Goal: Information Seeking & Learning: Learn about a topic

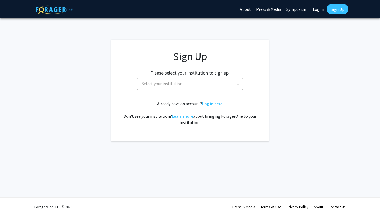
click at [319, 7] on link "Log In" at bounding box center [318, 9] width 17 height 18
select select
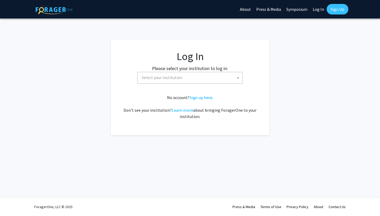
click at [338, 11] on link "Sign Up" at bounding box center [337, 9] width 22 height 11
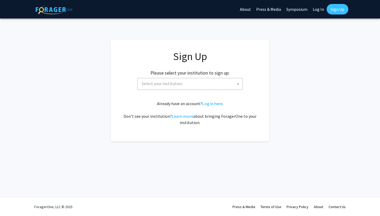
click at [170, 78] on span "Select your institution" at bounding box center [190, 83] width 103 height 11
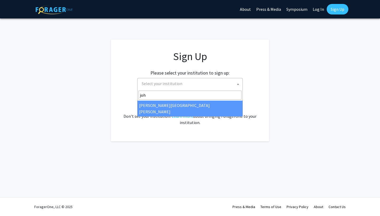
type input "joh"
select select "1"
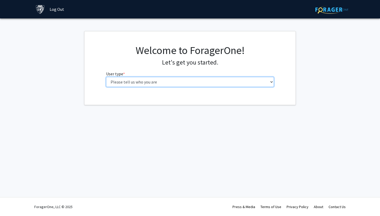
select select "1: undergrad"
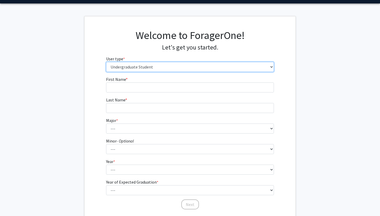
scroll to position [18, 0]
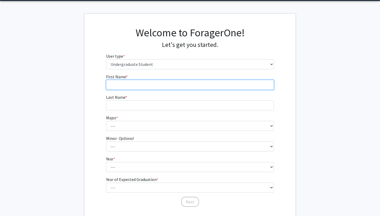
click at [173, 87] on input "First Name * required" at bounding box center [190, 85] width 168 height 10
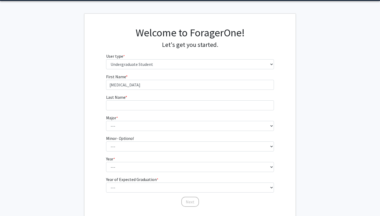
type input "Alexia"
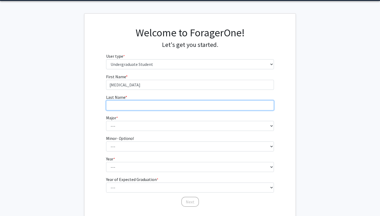
click at [133, 104] on input "Last Name * required" at bounding box center [190, 105] width 168 height 10
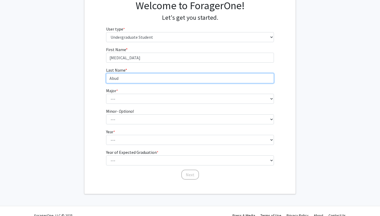
type input "Abud"
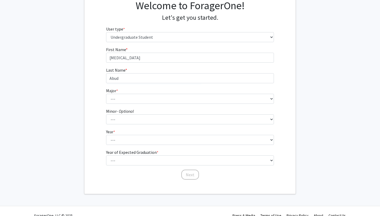
click at [167, 70] on fg-input "Last Name * required Abud" at bounding box center [190, 75] width 168 height 16
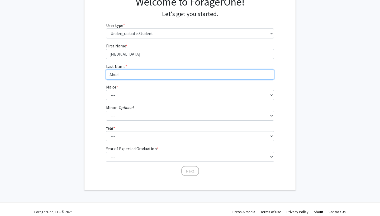
click at [176, 75] on input "Abud" at bounding box center [190, 75] width 168 height 10
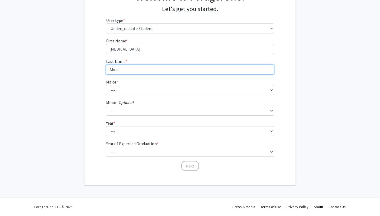
scroll to position [53, 0]
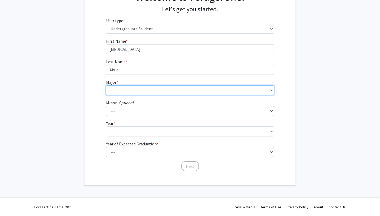
select select "45: 58"
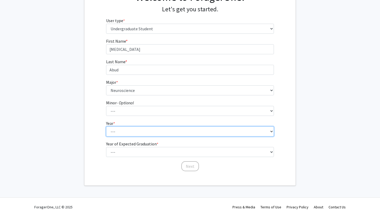
select select "1: first-year"
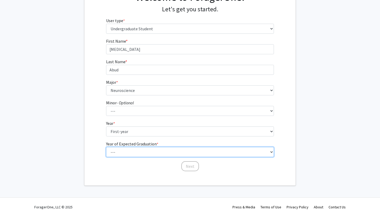
select select "5: 2029"
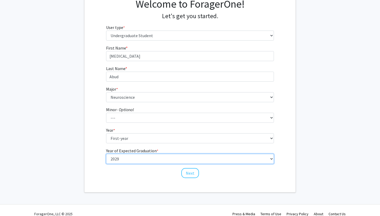
scroll to position [41, 0]
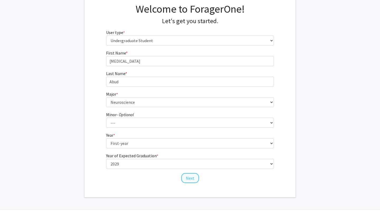
click at [182, 178] on button "Next" at bounding box center [190, 178] width 18 height 10
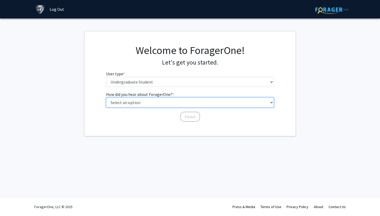
select select "1: peer_recommendation"
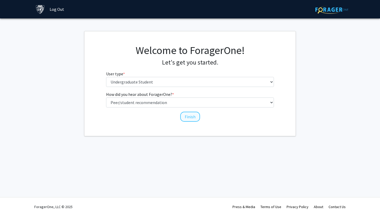
click at [193, 117] on button "Finish" at bounding box center [190, 117] width 20 height 10
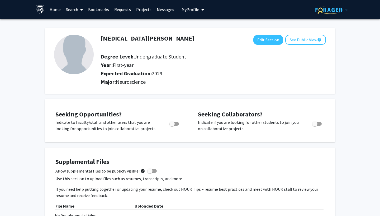
click at [76, 9] on link "Search" at bounding box center [74, 9] width 22 height 18
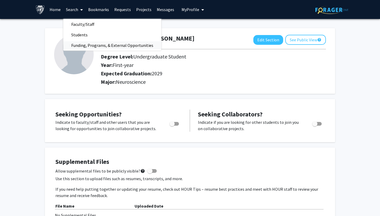
click at [102, 49] on span "Funding, Programs, & External Opportunities" at bounding box center [112, 45] width 98 height 11
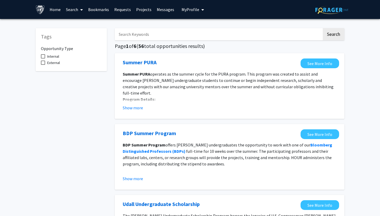
click at [187, 8] on span "My Profile" at bounding box center [190, 9] width 18 height 5
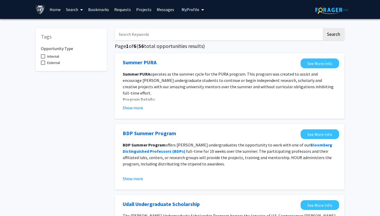
click at [66, 13] on link "Search" at bounding box center [74, 9] width 22 height 18
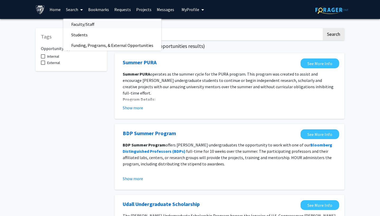
click at [76, 26] on span "Faculty/Staff" at bounding box center [82, 24] width 39 height 11
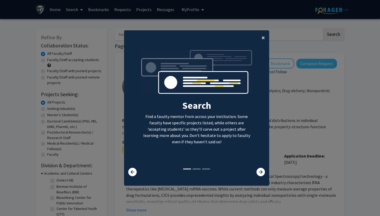
click at [263, 36] on span "×" at bounding box center [262, 37] width 3 height 8
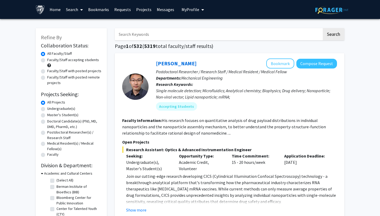
click at [47, 60] on label "Faculty/Staff accepting students" at bounding box center [73, 60] width 52 height 6
click at [47, 60] on input "Faculty/Staff accepting students" at bounding box center [48, 58] width 3 height 3
radio input "true"
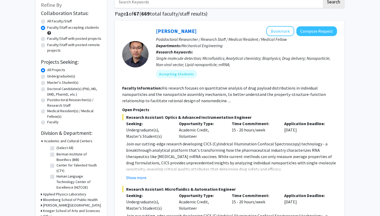
scroll to position [36, 0]
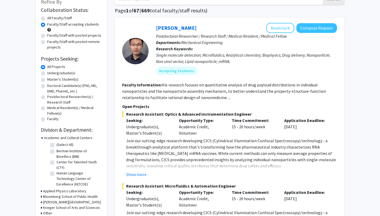
click at [47, 73] on label "Undergraduate(s)" at bounding box center [61, 73] width 28 height 6
click at [47, 73] on input "Undergraduate(s)" at bounding box center [48, 71] width 3 height 3
radio input "true"
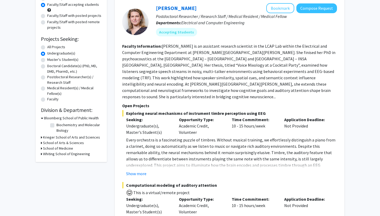
scroll to position [58, 0]
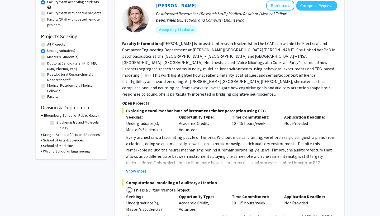
click at [40, 135] on div "Refine By Collaboration Status: Collaboration Status All Faculty/Staff Collabor…" at bounding box center [71, 64] width 71 height 189
click at [41, 135] on icon at bounding box center [41, 135] width 1 height 6
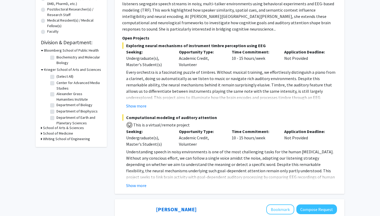
scroll to position [118, 0]
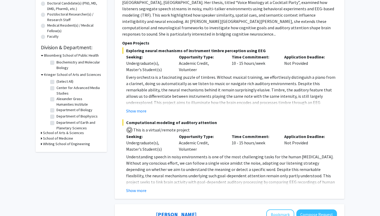
click at [39, 139] on div "Refine By Collaboration Status: Collaboration Status All Faculty/Staff Collabor…" at bounding box center [71, 31] width 71 height 242
click at [42, 139] on icon at bounding box center [41, 139] width 1 height 6
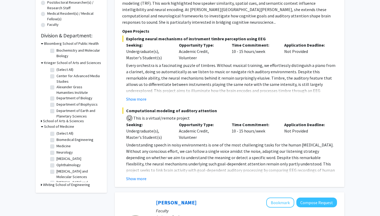
scroll to position [0, 0]
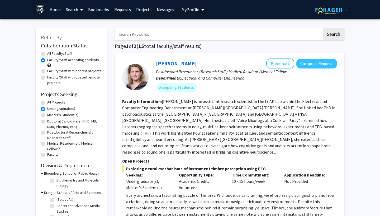
click at [154, 35] on input "Search Keywords" at bounding box center [218, 34] width 207 height 12
type input "p"
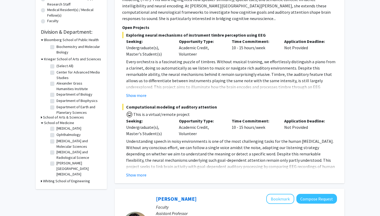
scroll to position [27, 0]
click at [60, 118] on h3 "School of Arts & Sciences" at bounding box center [63, 118] width 41 height 6
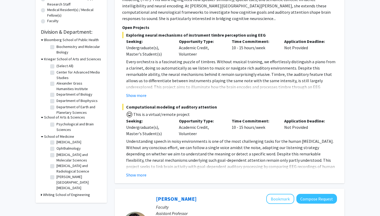
click at [56, 125] on label "Psychological and Brain Sciences" at bounding box center [78, 127] width 44 height 11
click at [56, 125] on input "Psychological and Brain Sciences" at bounding box center [57, 123] width 3 height 3
checkbox input "true"
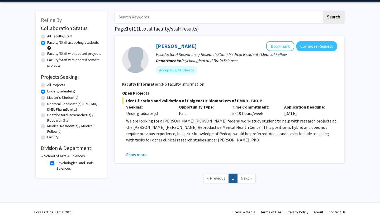
scroll to position [17, 0]
click at [56, 165] on label "Psychological and Brain Sciences" at bounding box center [78, 165] width 44 height 11
click at [56, 164] on input "Psychological and Brain Sciences" at bounding box center [57, 161] width 3 height 3
checkbox input "false"
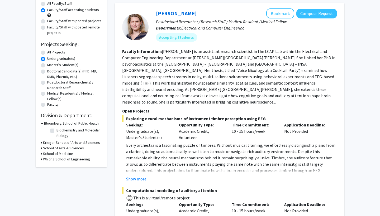
scroll to position [50, 0]
click at [59, 156] on h3 "School of Medicine" at bounding box center [58, 154] width 30 height 6
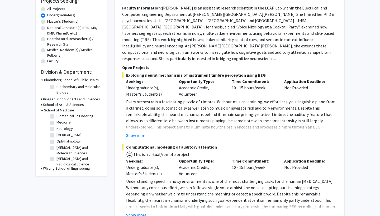
scroll to position [8, 0]
click at [56, 130] on label "Neurology" at bounding box center [64, 129] width 16 height 6
click at [56, 129] on input "Neurology" at bounding box center [57, 127] width 3 height 3
checkbox input "true"
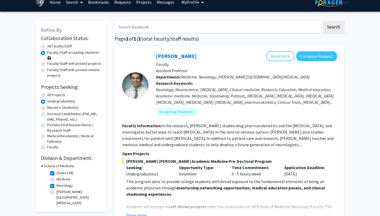
scroll to position [15, 0]
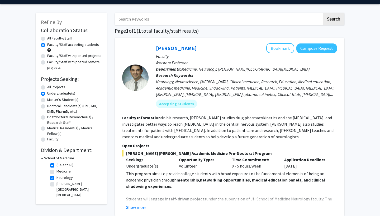
click at [56, 179] on label "Neurology" at bounding box center [64, 178] width 16 height 6
click at [56, 178] on input "Neurology" at bounding box center [57, 176] width 3 height 3
checkbox input "false"
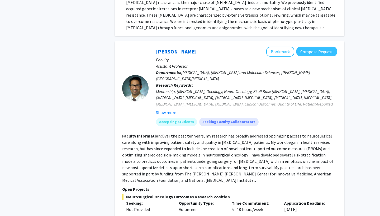
scroll to position [490, 0]
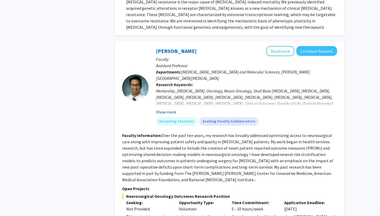
click at [171, 109] on button "Show more" at bounding box center [166, 112] width 20 height 6
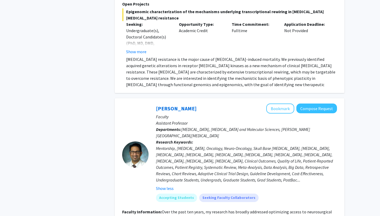
scroll to position [434, 0]
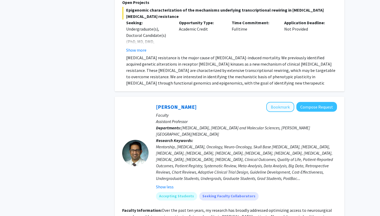
click at [278, 102] on button "Bookmark" at bounding box center [280, 107] width 28 height 10
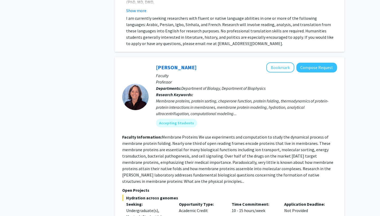
scroll to position [1476, 0]
click at [281, 62] on button "Bookmark" at bounding box center [280, 67] width 28 height 10
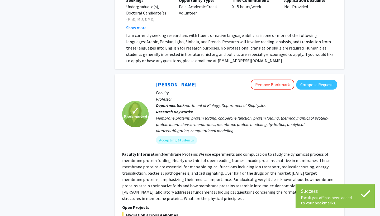
scroll to position [1458, 0]
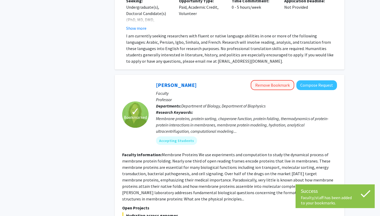
click at [273, 80] on button "Remove Bookmark" at bounding box center [271, 85] width 43 height 10
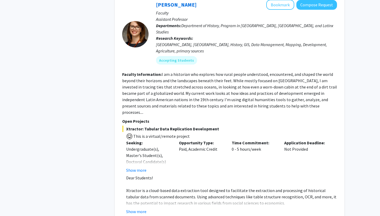
scroll to position [2354, 0]
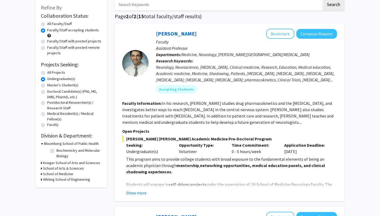
scroll to position [30, 0]
click at [282, 36] on button "Bookmark" at bounding box center [280, 34] width 28 height 10
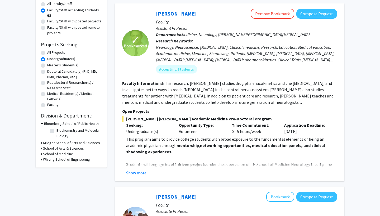
scroll to position [54, 0]
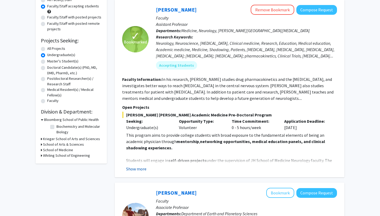
click at [139, 170] on button "Show more" at bounding box center [136, 169] width 20 height 6
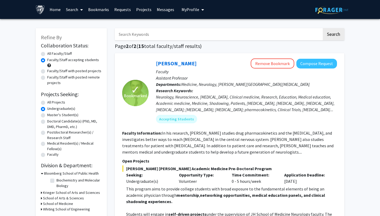
scroll to position [0, 0]
click at [317, 64] on button "Compose Request" at bounding box center [316, 64] width 41 height 10
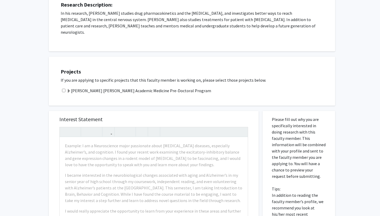
scroll to position [105, 0]
click at [67, 89] on span at bounding box center [69, 91] width 4 height 4
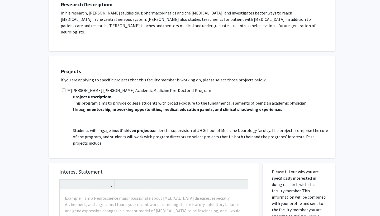
click at [62, 89] on input "checkbox" at bounding box center [63, 90] width 3 height 3
checkbox input "true"
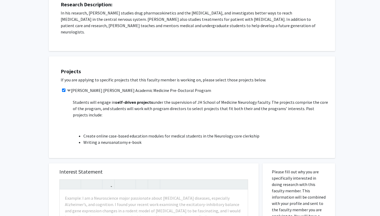
scroll to position [27, 0]
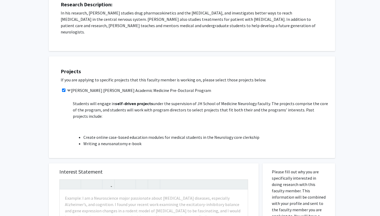
click at [128, 87] on label "Johns Hopkins Academic Medicine Pre-Doctoral Program" at bounding box center [139, 90] width 144 height 6
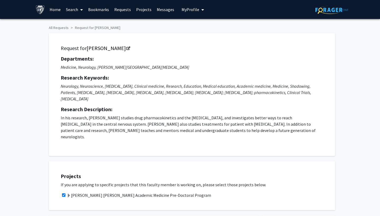
scroll to position [0, 0]
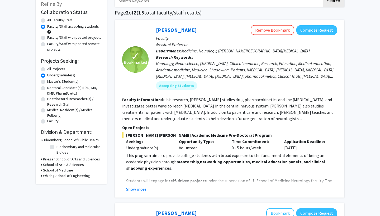
scroll to position [35, 0]
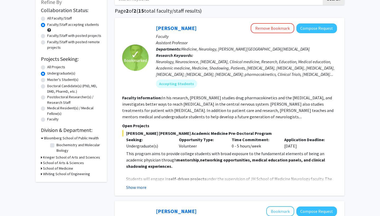
click at [135, 188] on button "Show more" at bounding box center [136, 187] width 20 height 6
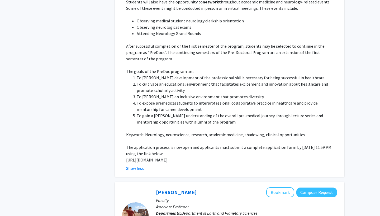
scroll to position [268, 0]
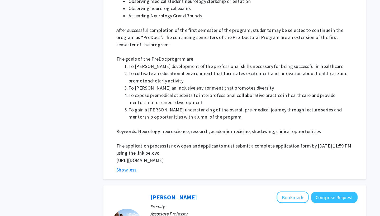
drag, startPoint x: 123, startPoint y: 141, endPoint x: 99, endPoint y: 135, distance: 24.4
click at [122, 135] on fg-read-more "This program aims to provide college students with broad exposure to the fundam…" at bounding box center [229, 47] width 215 height 261
copy p "https://docs.google.com/forms/d/e/1FAIpQLSfs9lKRobckOITW585IvGZb3cvsBE6oiZybaV9…"
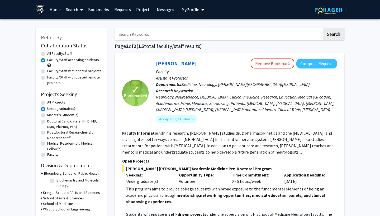
scroll to position [0, 0]
click at [101, 8] on link "Bookmarks" at bounding box center [98, 9] width 26 height 18
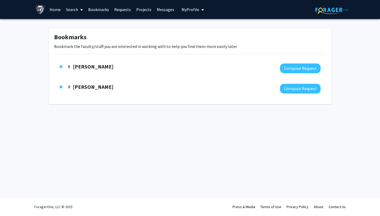
click at [92, 67] on strong "Raj Mukherjee" at bounding box center [93, 66] width 41 height 7
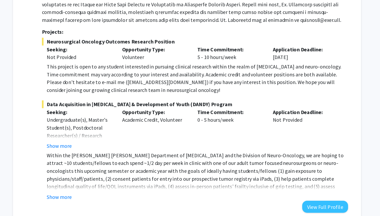
scroll to position [74, 0]
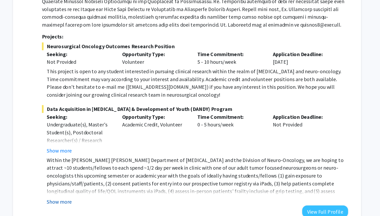
click at [76, 197] on button "Show more" at bounding box center [86, 200] width 20 height 6
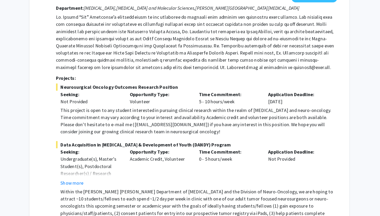
scroll to position [49, 0]
